Goal: Task Accomplishment & Management: Use online tool/utility

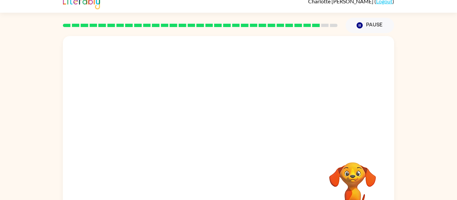
scroll to position [8, 0]
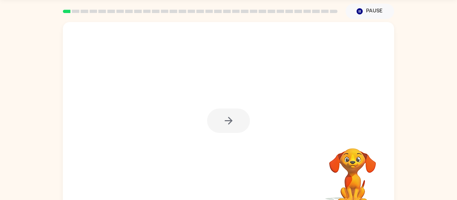
scroll to position [22, 0]
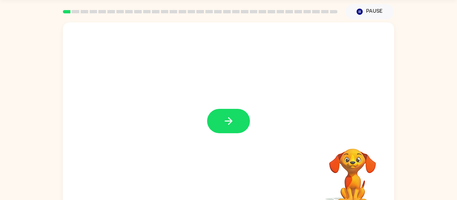
click at [365, 172] on video "Your browser must support playing .mp4 files to use Literably. Please try using…" at bounding box center [352, 171] width 67 height 67
click at [226, 114] on button "button" at bounding box center [228, 121] width 43 height 24
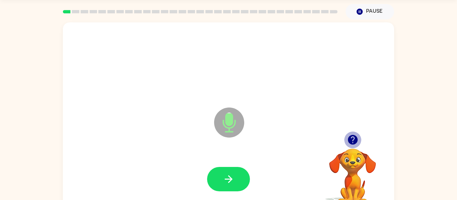
click at [349, 141] on icon "button" at bounding box center [352, 140] width 10 height 10
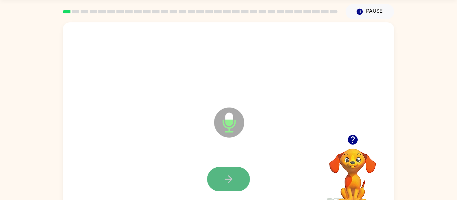
click at [224, 182] on icon "button" at bounding box center [229, 180] width 12 height 12
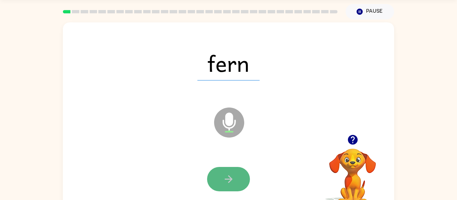
click at [227, 179] on icon "button" at bounding box center [228, 180] width 8 height 8
click at [223, 177] on icon "button" at bounding box center [229, 180] width 12 height 12
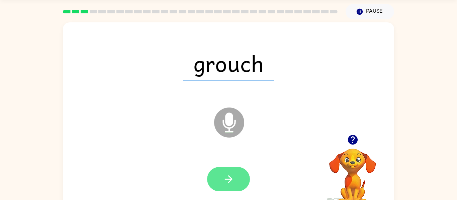
click at [232, 180] on icon "button" at bounding box center [229, 180] width 12 height 12
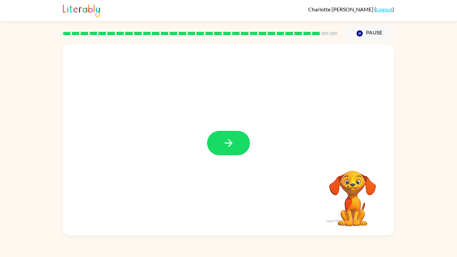
click at [236, 143] on button "button" at bounding box center [228, 143] width 43 height 24
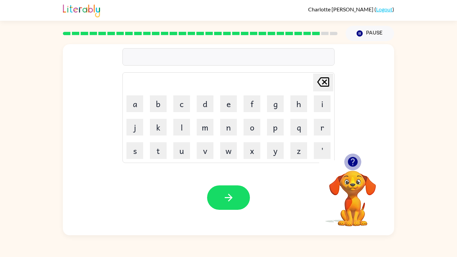
click at [350, 158] on icon "button" at bounding box center [352, 162] width 10 height 10
